Goal: Task Accomplishment & Management: Use online tool/utility

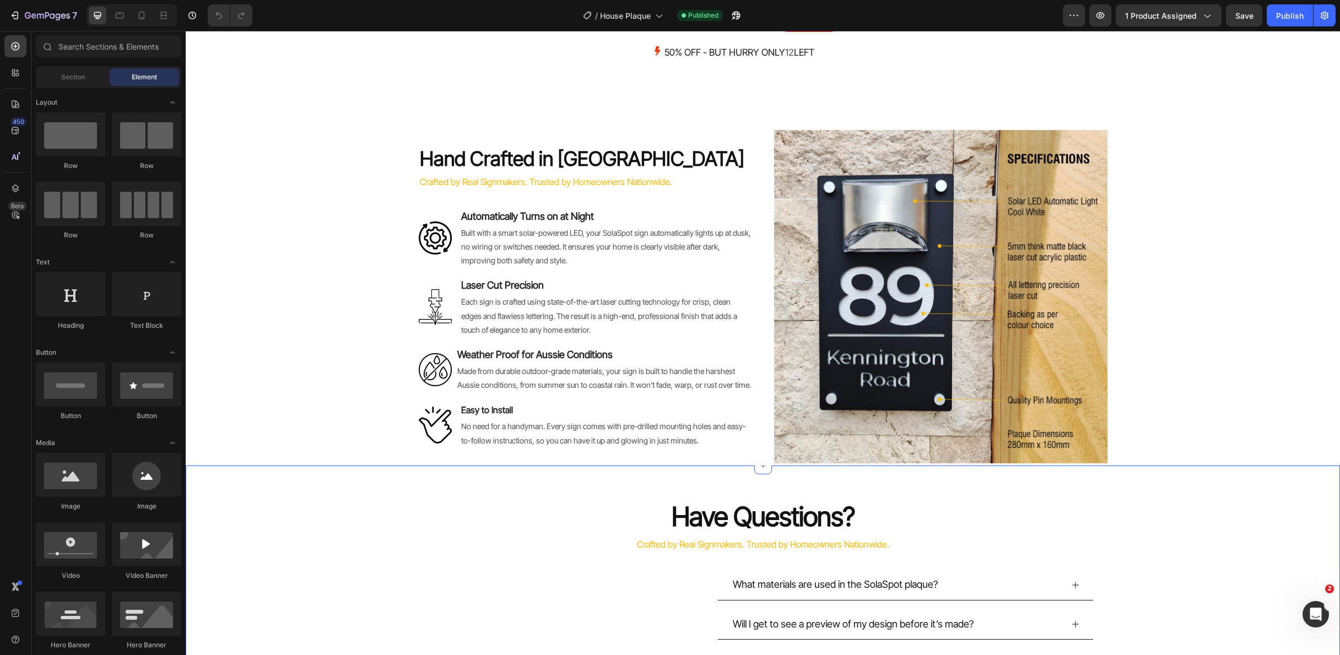
scroll to position [1979, 0]
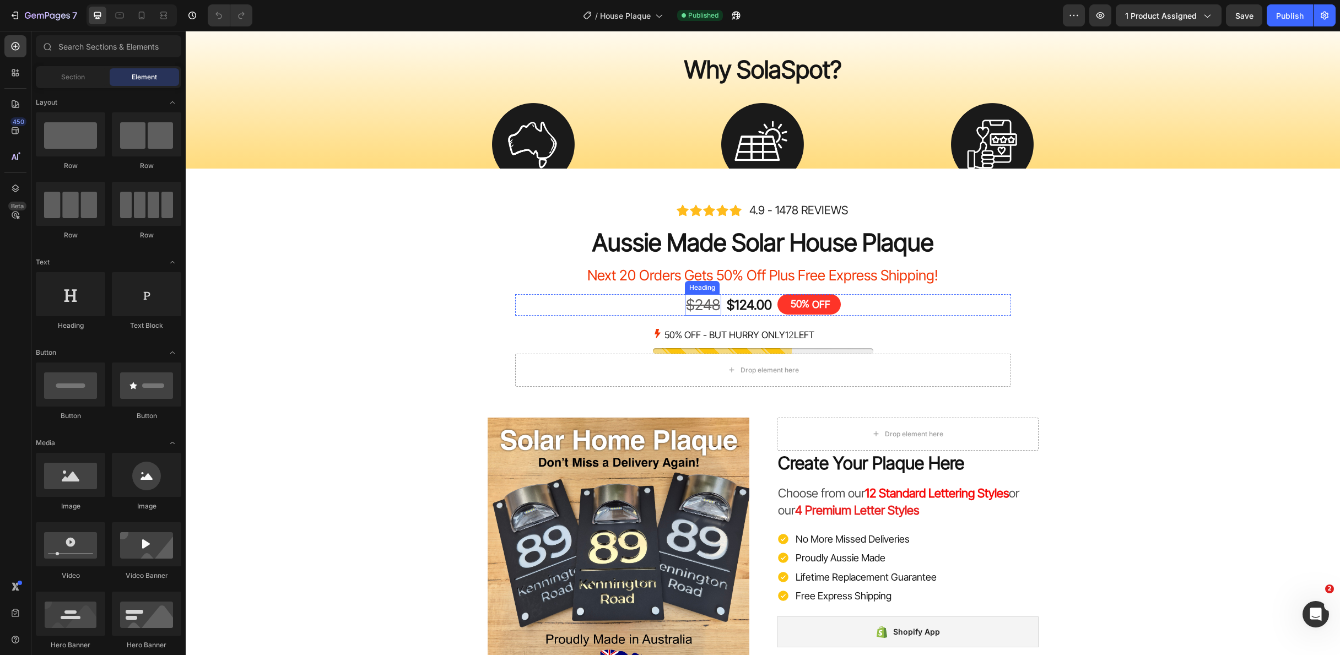
click at [697, 305] on s "$248" at bounding box center [703, 305] width 34 height 18
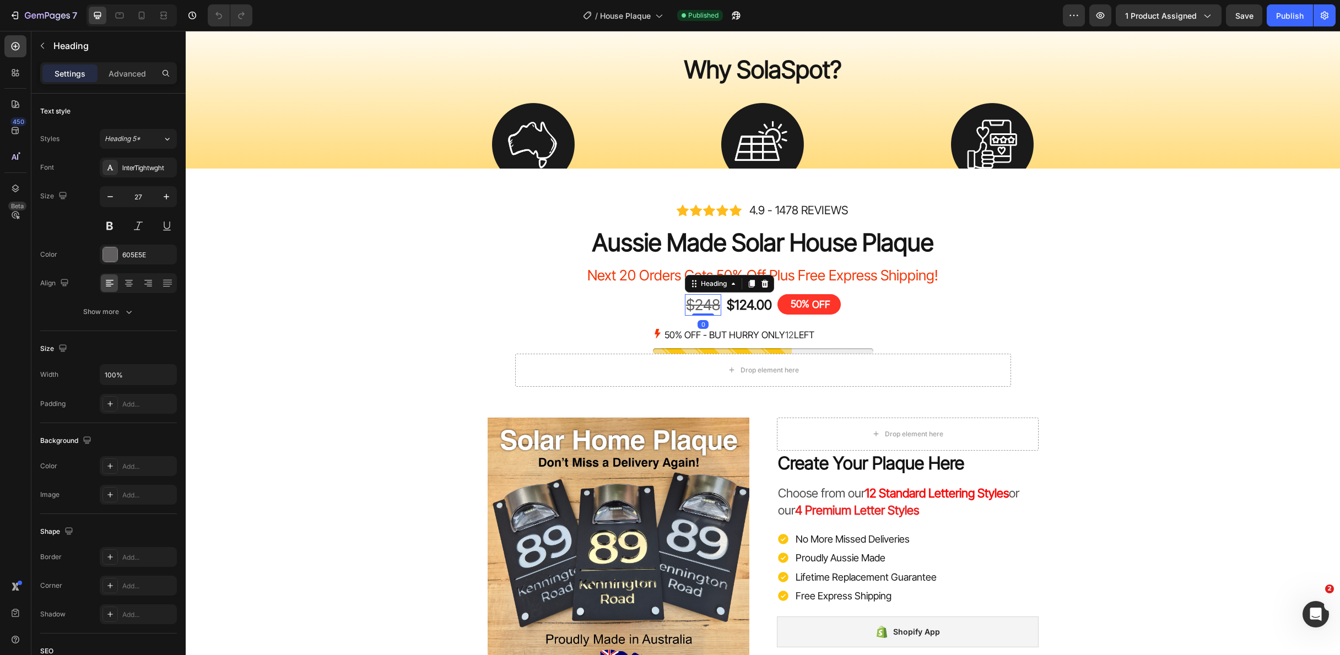
click at [708, 307] on div "Icon Icon Icon Icon Icon Icon List 4.9 - 1478 REVIEWS Text Block Row Icon Icon …" at bounding box center [763, 294] width 661 height 185
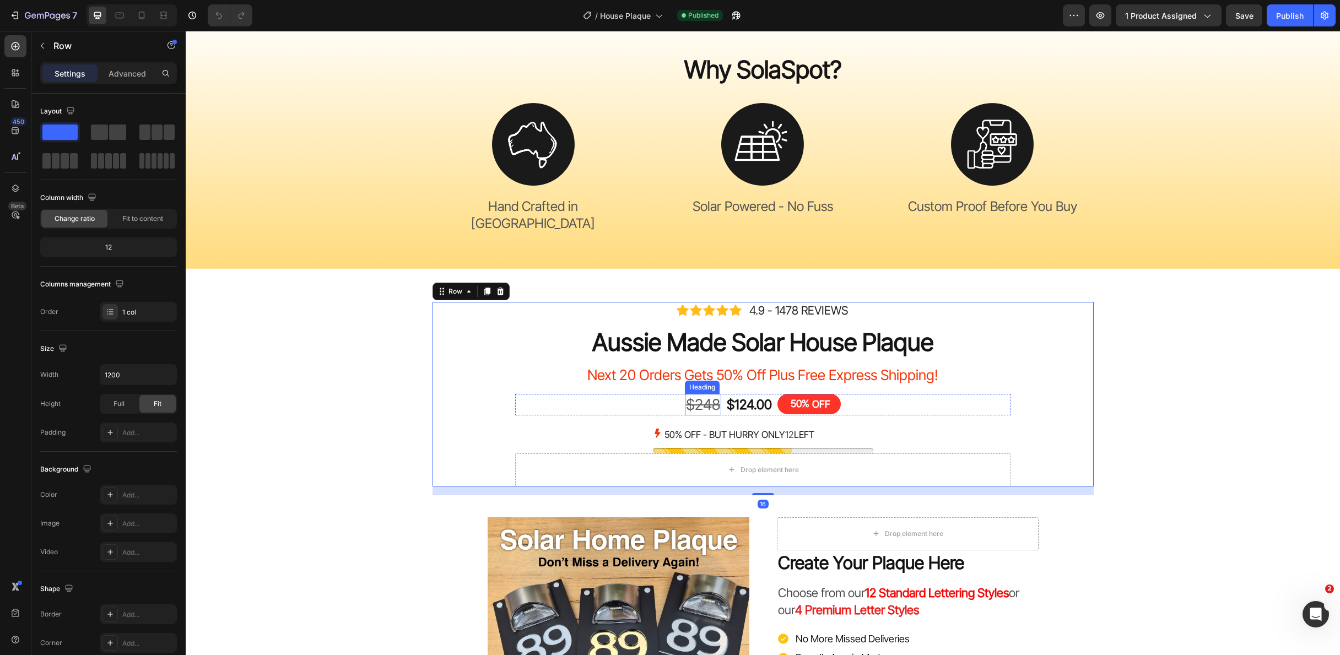
click at [706, 396] on s "$248" at bounding box center [703, 405] width 34 height 18
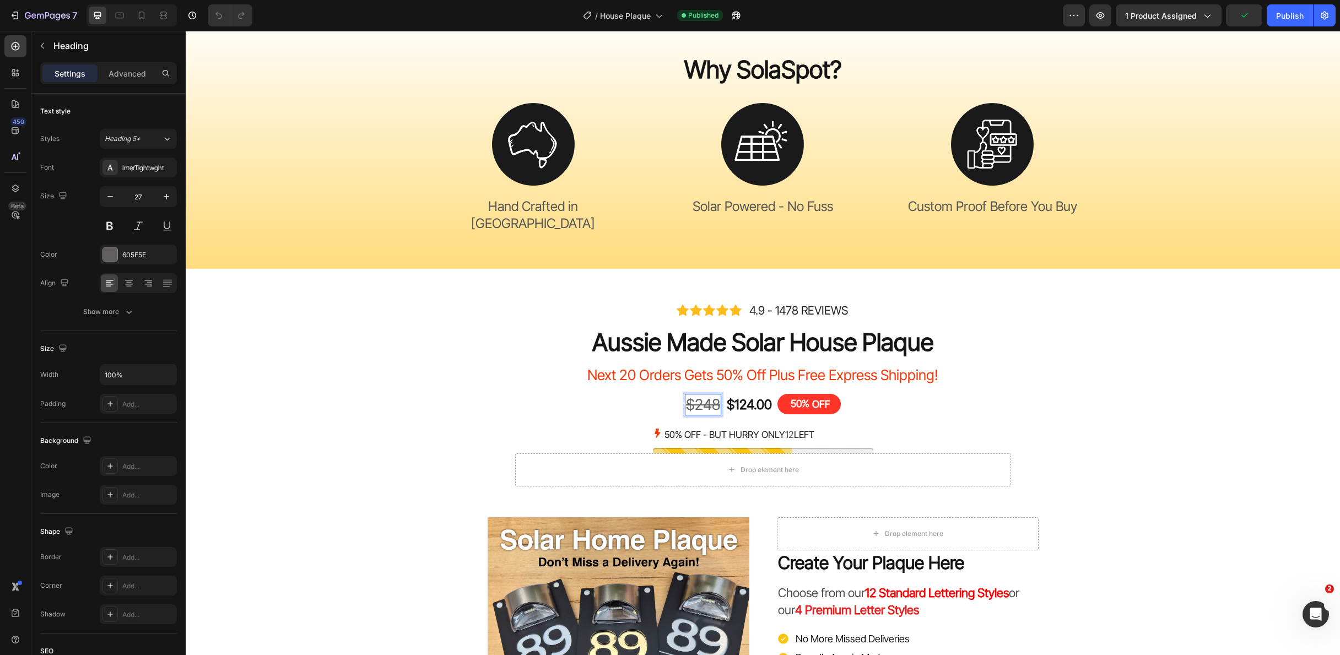
click at [709, 396] on s "$248" at bounding box center [703, 405] width 34 height 18
click at [445, 365] on div "Next 20 Orders Gets 50% Off Plus Free Express Shipping! Heading Row $124.00 Pro…" at bounding box center [763, 426] width 661 height 122
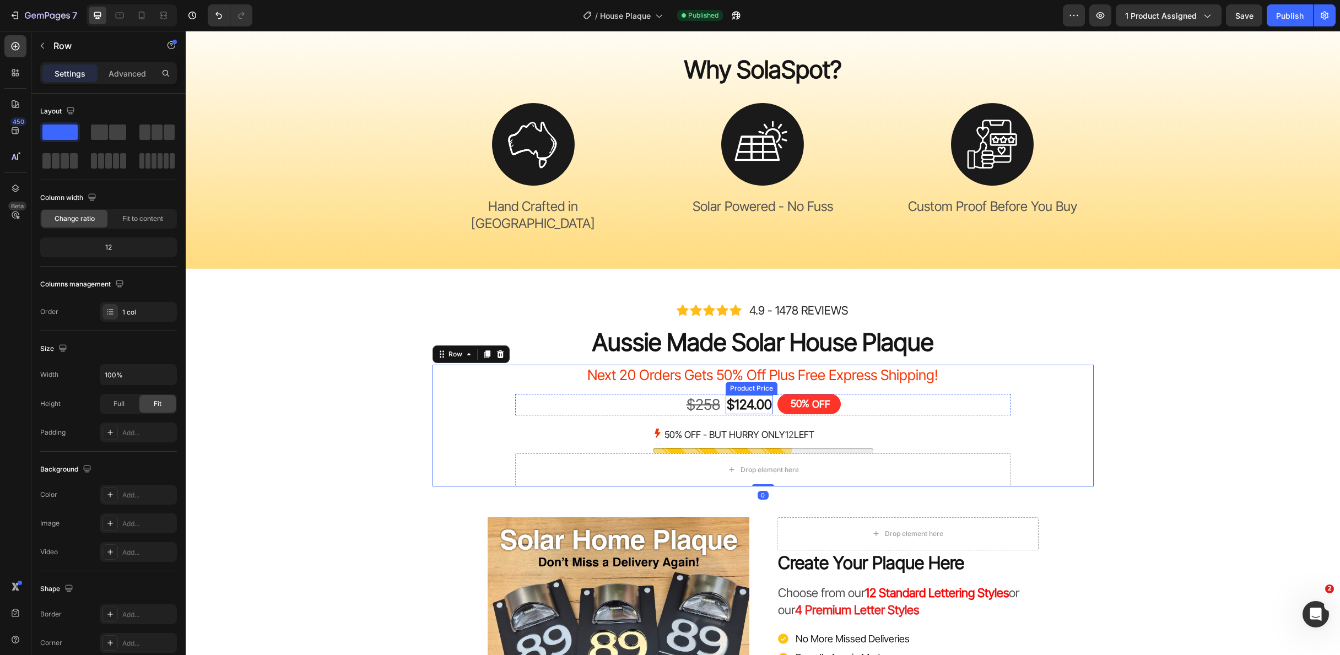
click at [743, 395] on div "$124.00" at bounding box center [749, 404] width 47 height 19
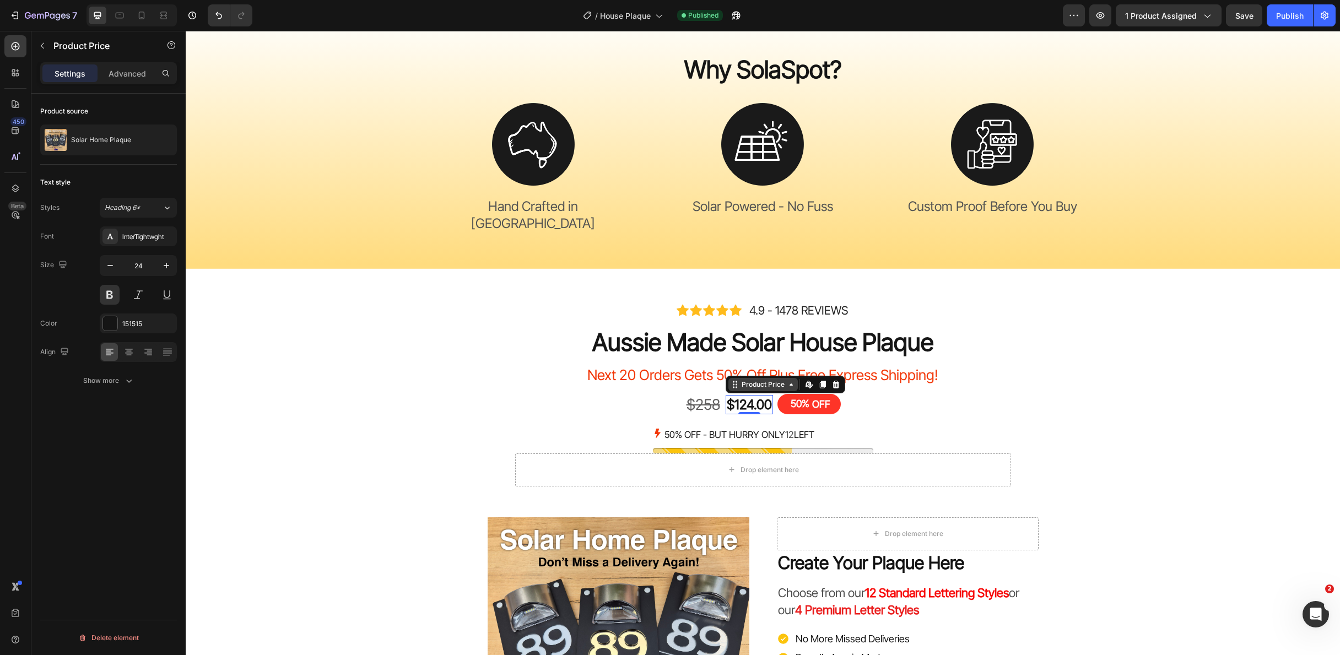
click at [742, 380] on div "Product Price" at bounding box center [762, 385] width 47 height 10
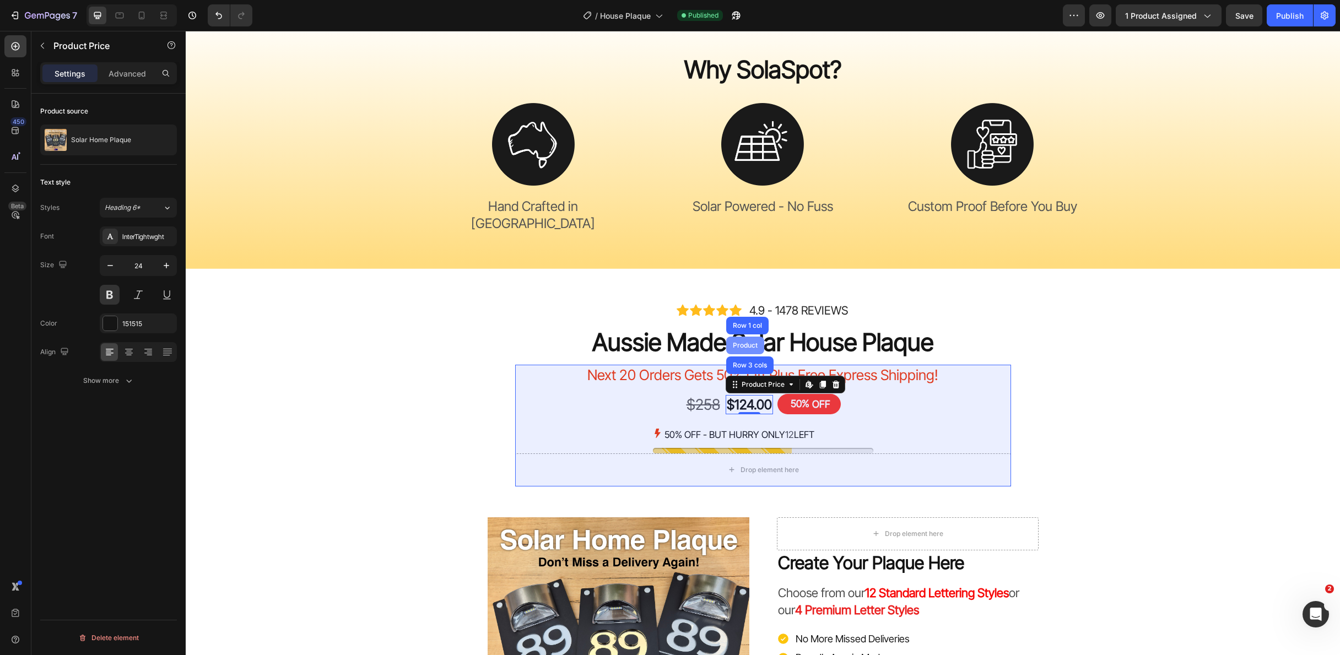
click at [738, 342] on div "Product" at bounding box center [745, 345] width 29 height 7
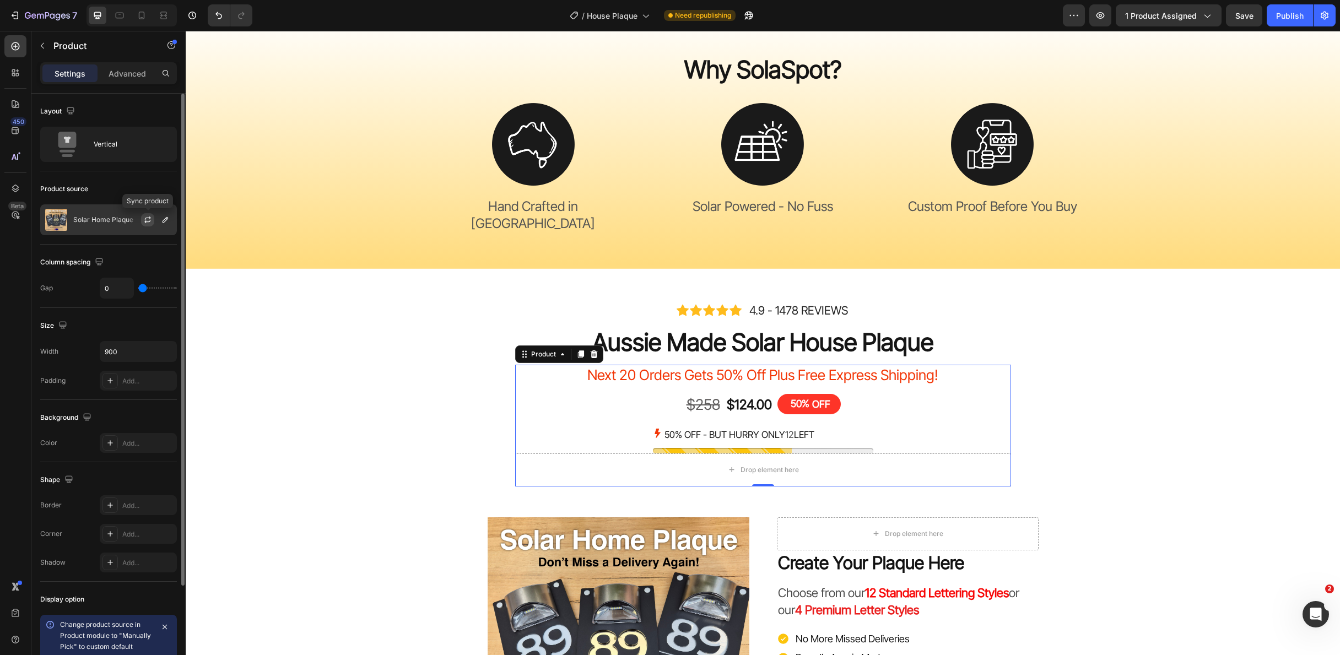
click at [148, 218] on icon "button" at bounding box center [147, 219] width 9 height 9
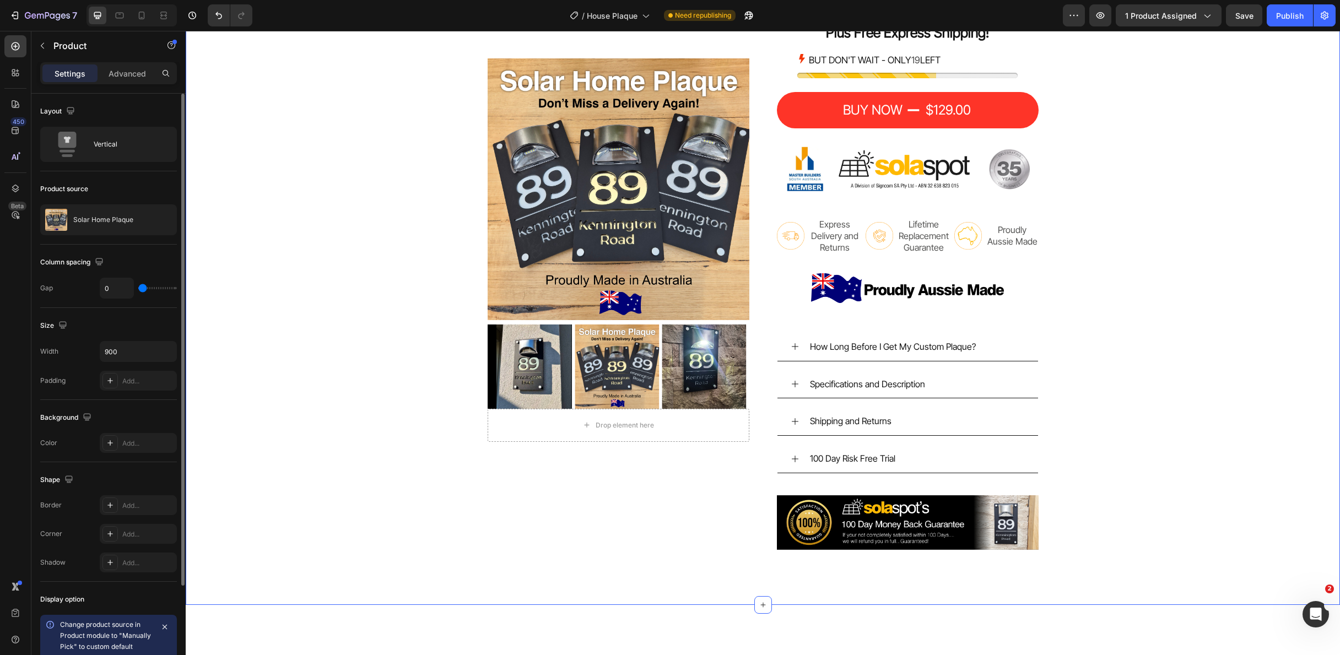
scroll to position [2770, 0]
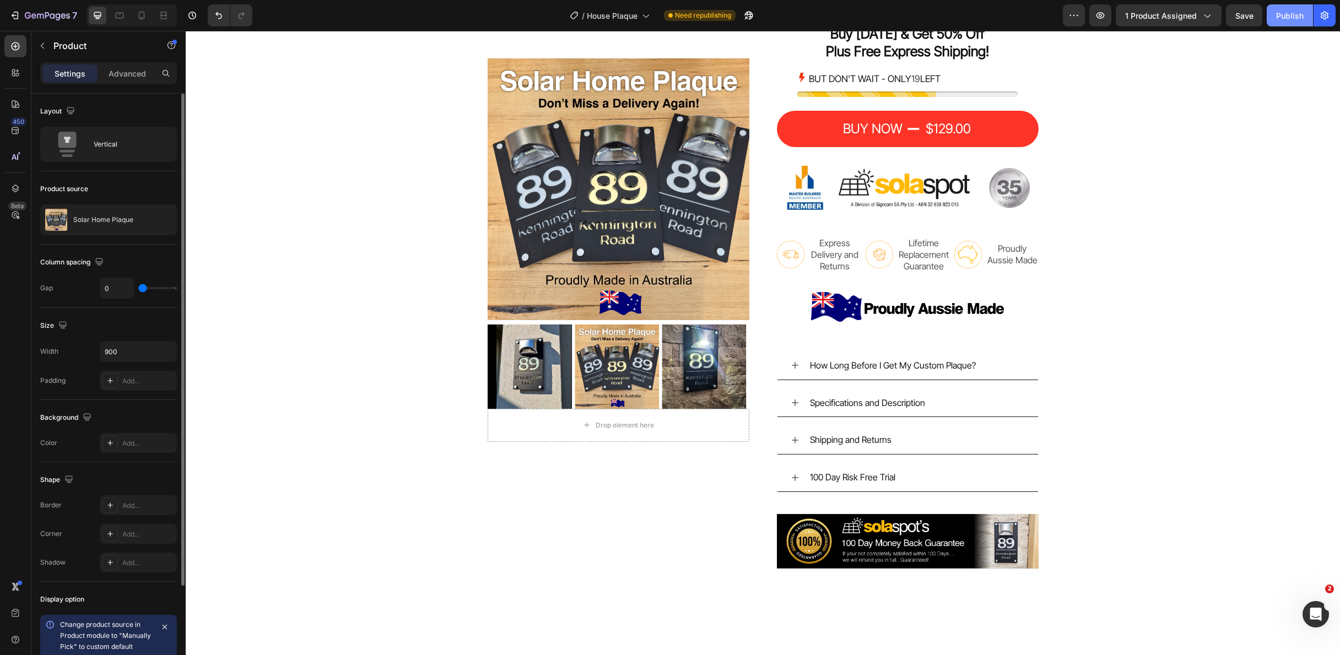
click at [1287, 13] on div "Publish" at bounding box center [1290, 16] width 28 height 12
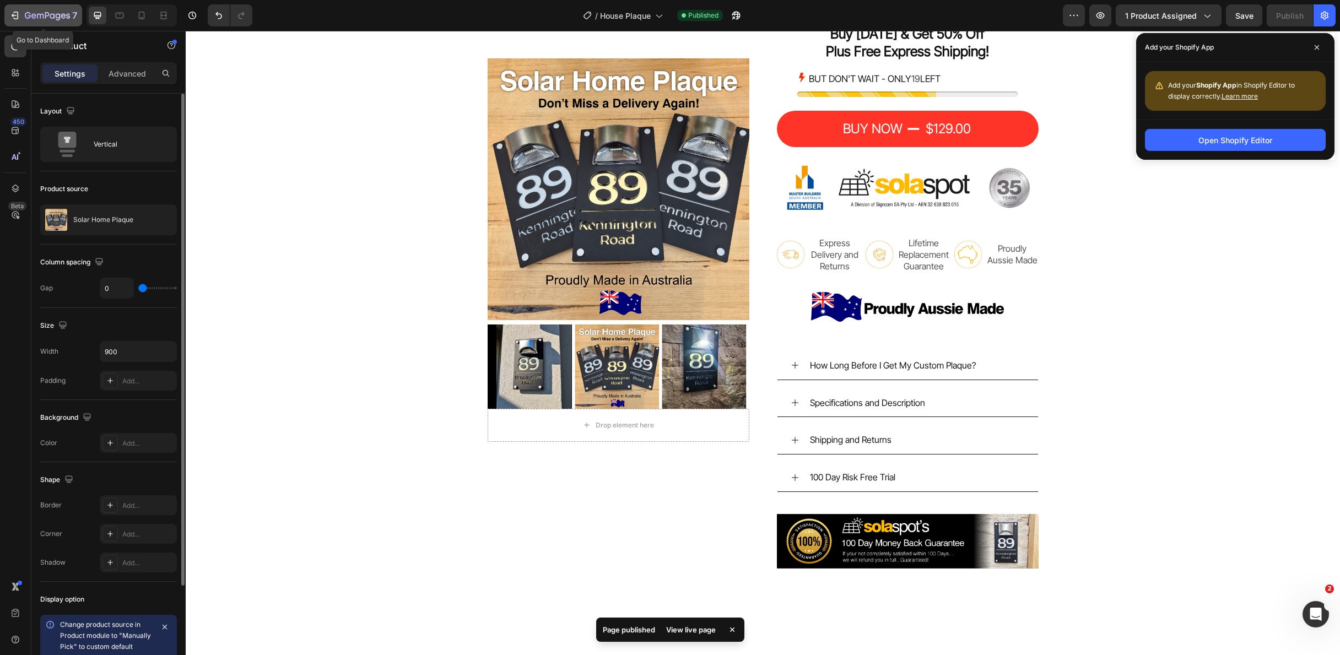
click at [17, 13] on icon "button" at bounding box center [14, 15] width 11 height 11
